Goal: Task Accomplishment & Management: Use online tool/utility

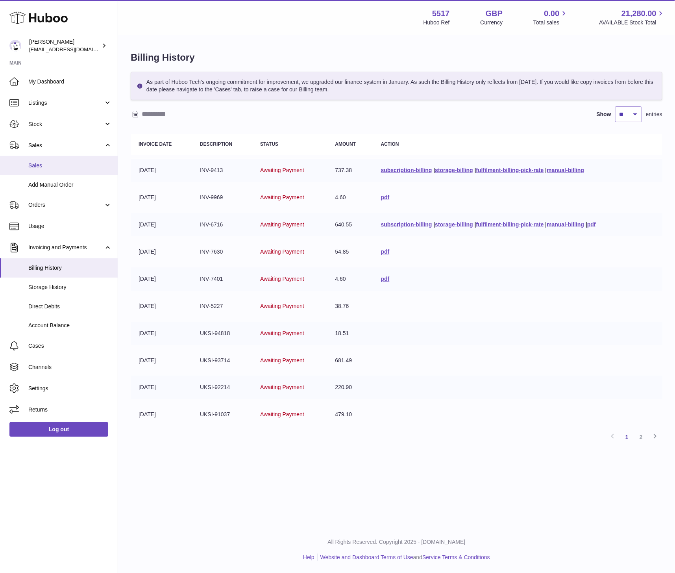
click at [37, 166] on span "Sales" at bounding box center [69, 165] width 83 height 7
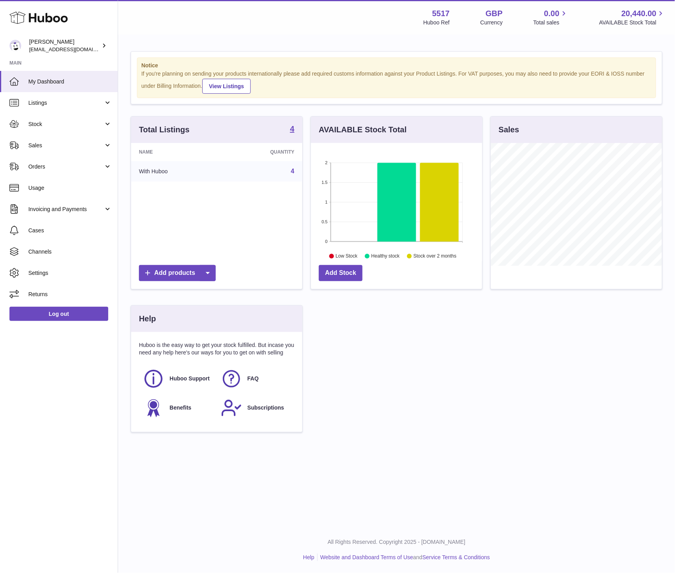
scroll to position [123, 171]
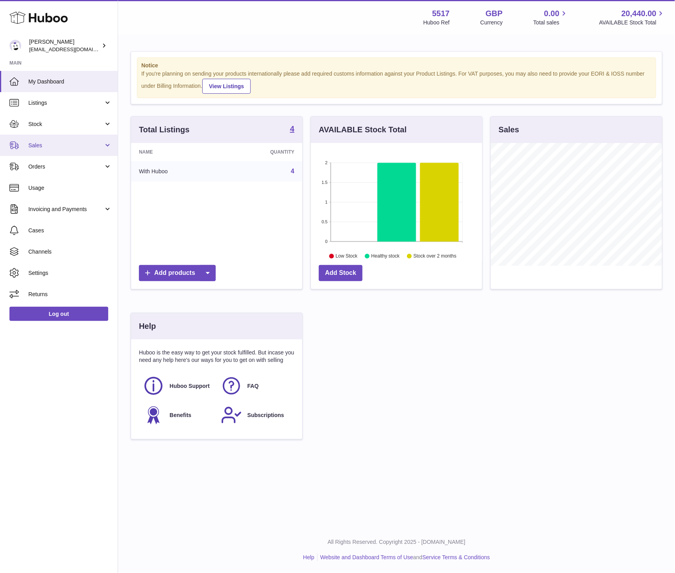
click at [46, 142] on span "Sales" at bounding box center [65, 145] width 75 height 7
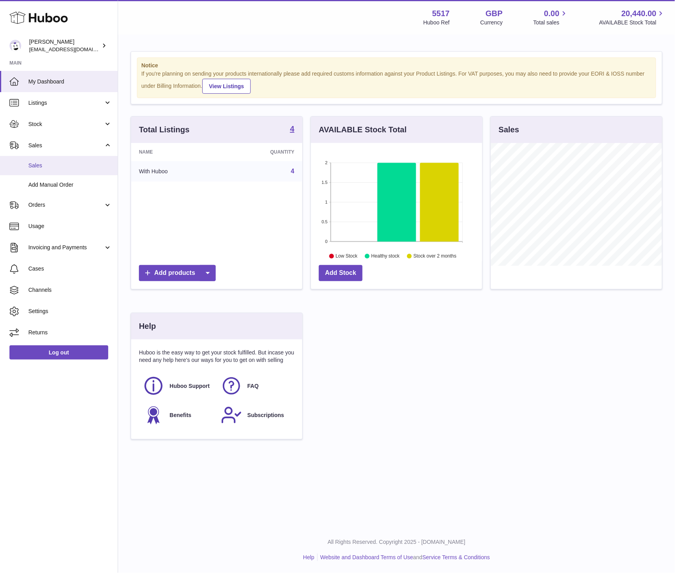
click at [43, 159] on link "Sales" at bounding box center [59, 165] width 118 height 19
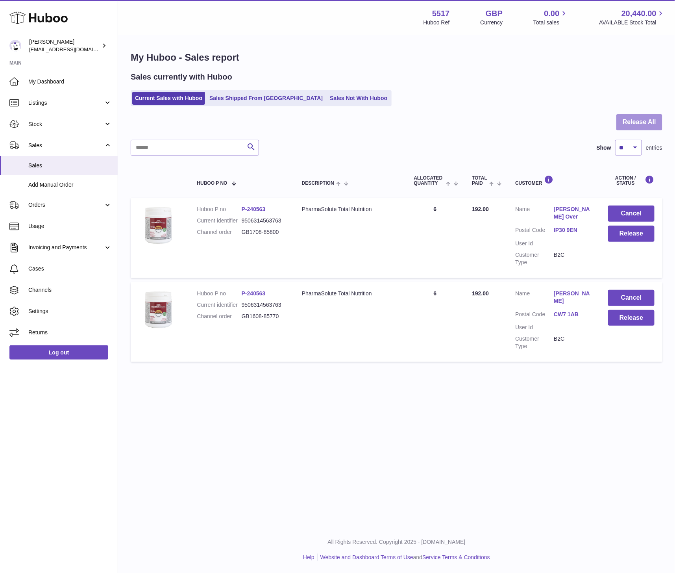
click at [640, 122] on button "Release All" at bounding box center [640, 122] width 46 height 16
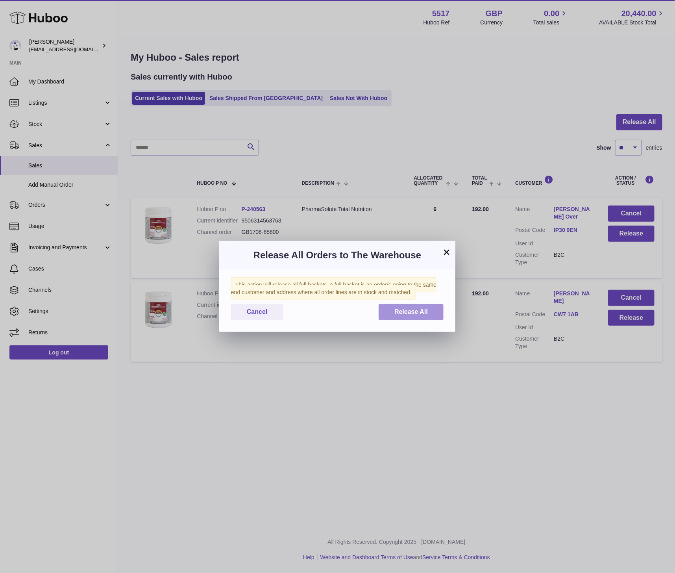
click at [415, 309] on span "Release All" at bounding box center [410, 311] width 33 height 7
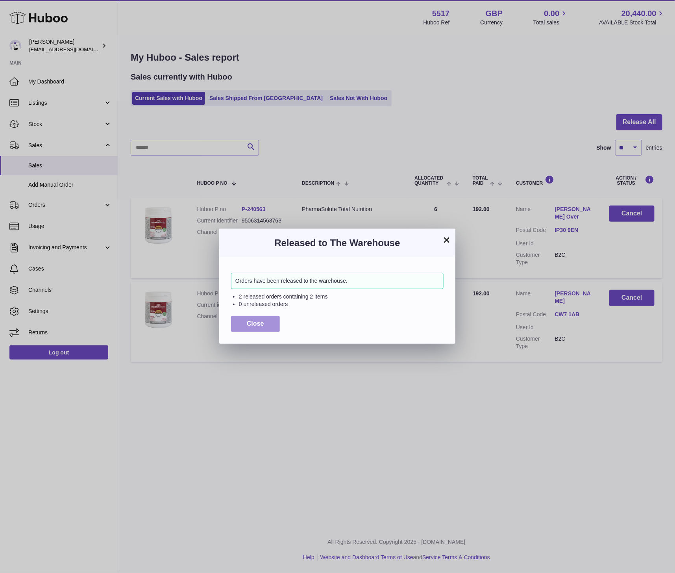
click at [237, 326] on button "Close" at bounding box center [255, 324] width 49 height 16
